Goal: Obtain resource: Download file/media

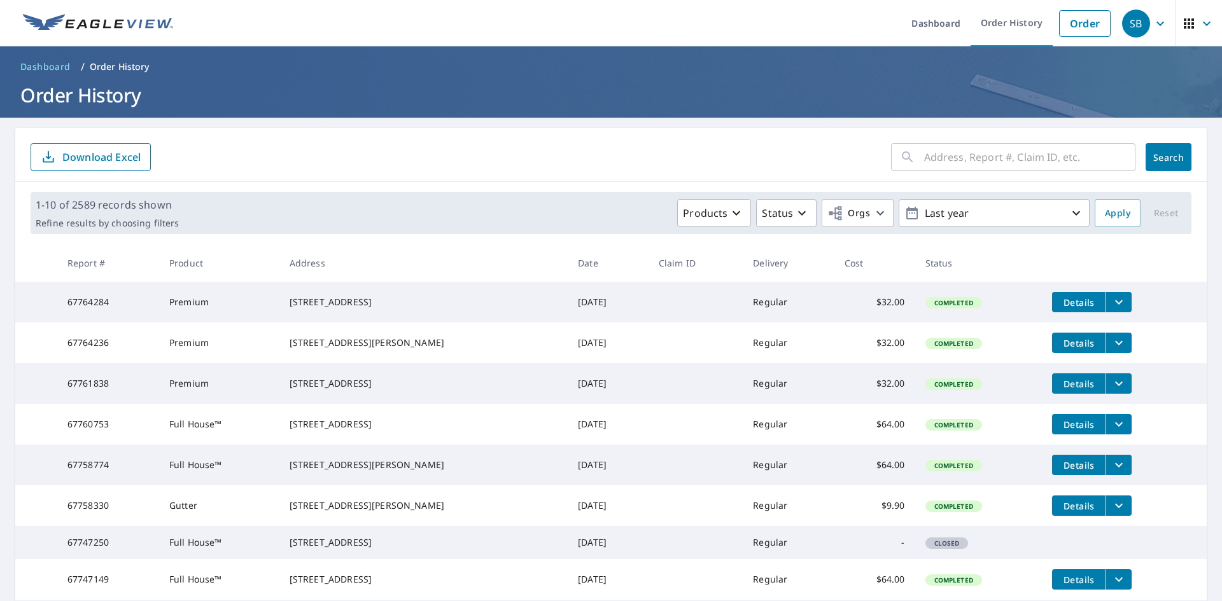
click at [321, 300] on div "[STREET_ADDRESS]" at bounding box center [424, 302] width 268 height 13
copy div "[STREET_ADDRESS]"
click at [1111, 300] on icon "filesDropdownBtn-67764284" at bounding box center [1118, 302] width 15 height 15
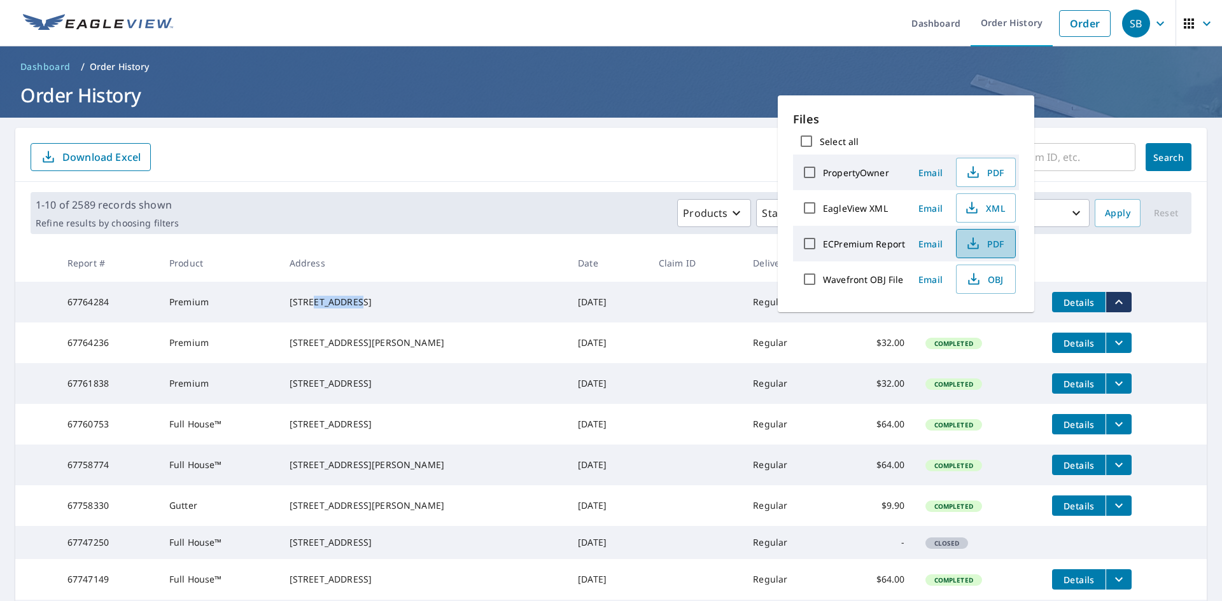
click at [998, 242] on span "PDF" at bounding box center [984, 243] width 41 height 15
click at [1000, 172] on span "PDF" at bounding box center [984, 172] width 41 height 15
click at [606, 193] on div "1-10 of 2589 records shown Refine results by choosing filters Products Status O…" at bounding box center [611, 213] width 1161 height 42
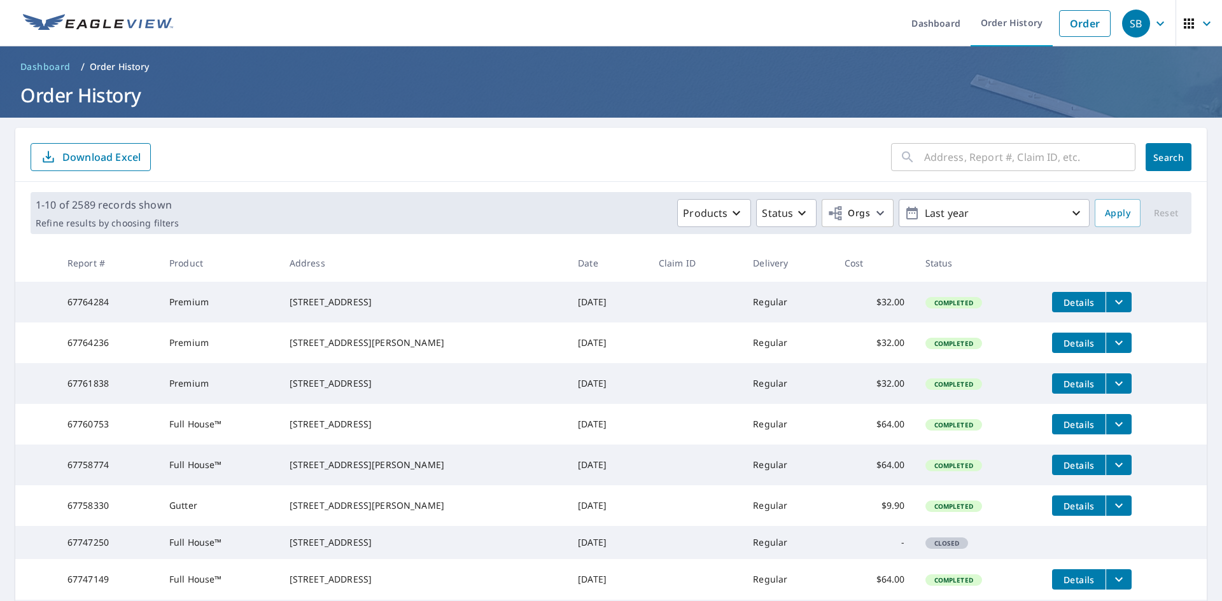
click at [323, 340] on div "[STREET_ADDRESS][PERSON_NAME]" at bounding box center [424, 343] width 268 height 13
copy div "[STREET_ADDRESS][PERSON_NAME]"
click at [446, 331] on td "[STREET_ADDRESS][PERSON_NAME]" at bounding box center [423, 343] width 288 height 41
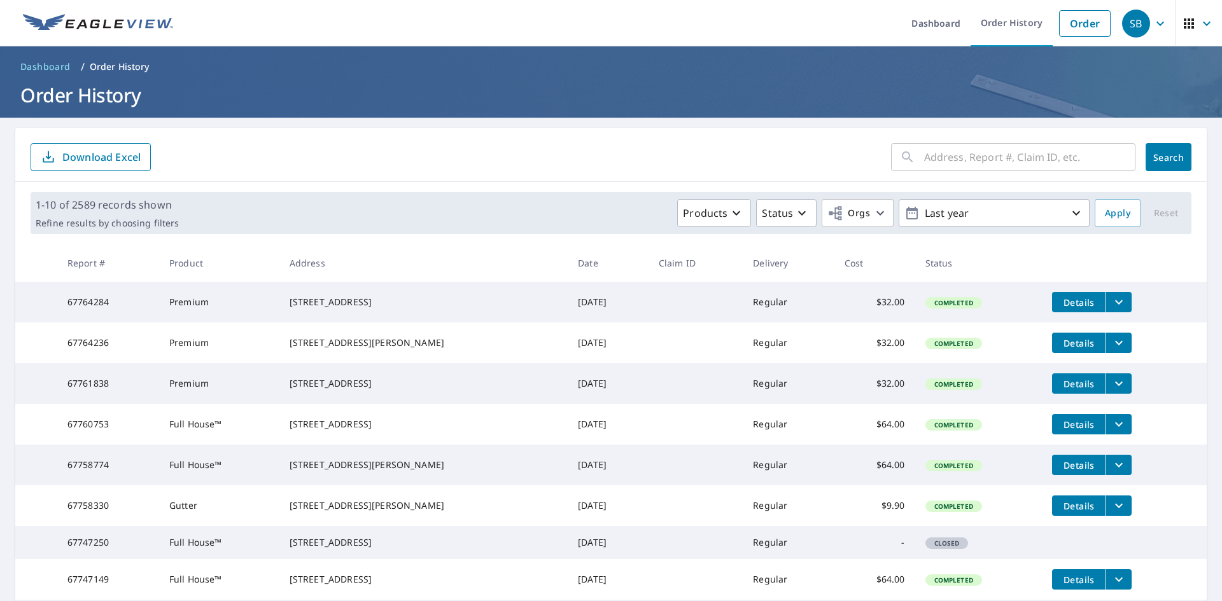
scroll to position [64, 0]
